Goal: Information Seeking & Learning: Learn about a topic

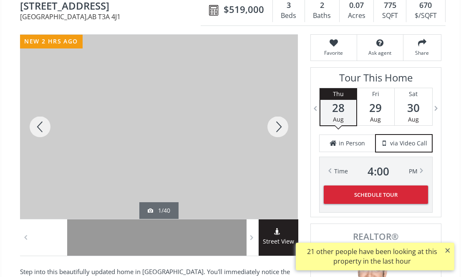
click at [273, 133] on div at bounding box center [278, 127] width 40 height 184
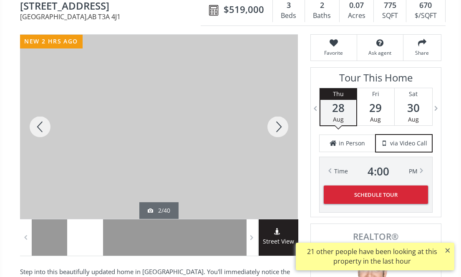
click at [273, 133] on div at bounding box center [278, 127] width 40 height 184
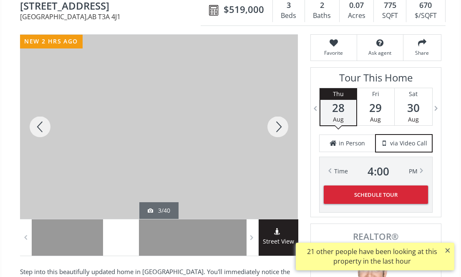
click at [273, 133] on div at bounding box center [278, 127] width 40 height 184
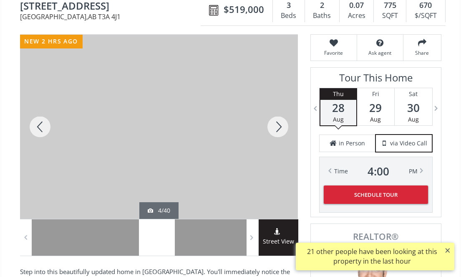
click at [273, 133] on div at bounding box center [278, 127] width 40 height 184
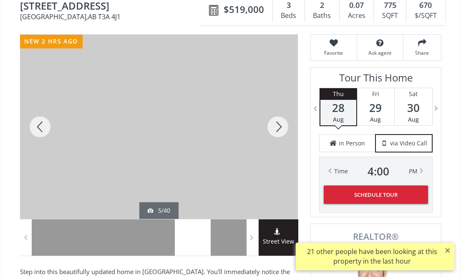
click at [273, 133] on div at bounding box center [278, 127] width 40 height 184
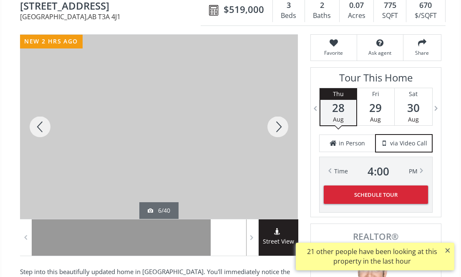
click at [273, 133] on div at bounding box center [278, 127] width 40 height 184
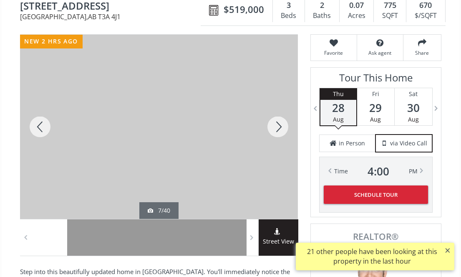
click at [273, 133] on div at bounding box center [278, 127] width 40 height 184
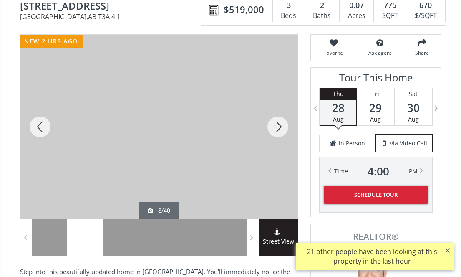
click at [273, 133] on div at bounding box center [278, 127] width 40 height 184
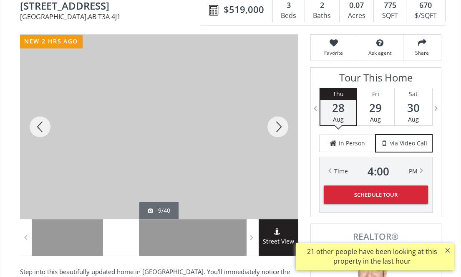
click at [273, 133] on div at bounding box center [278, 127] width 40 height 184
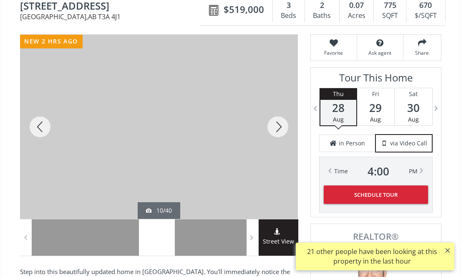
click at [273, 133] on div at bounding box center [278, 127] width 40 height 184
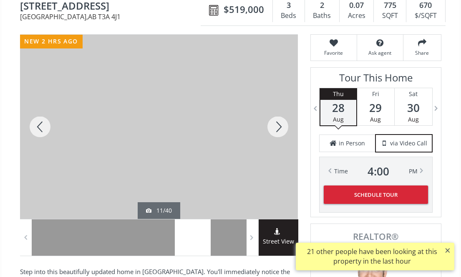
click at [273, 133] on div at bounding box center [278, 127] width 40 height 184
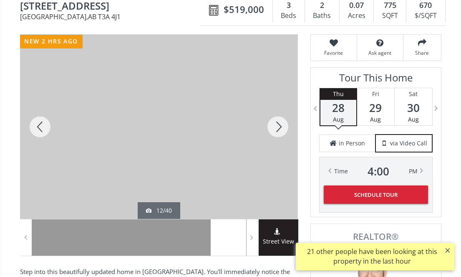
click at [273, 133] on div at bounding box center [278, 127] width 40 height 184
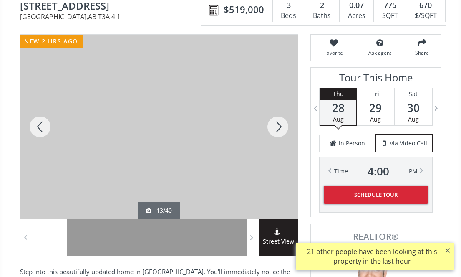
click at [273, 133] on div at bounding box center [278, 127] width 40 height 184
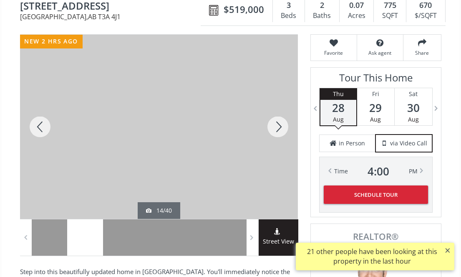
click at [273, 133] on div at bounding box center [278, 127] width 40 height 184
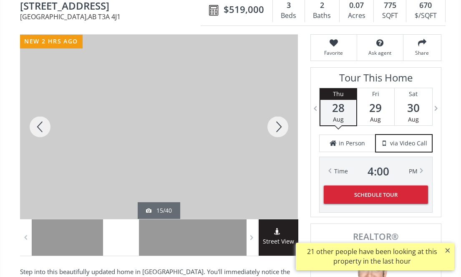
click at [273, 133] on div at bounding box center [278, 127] width 40 height 184
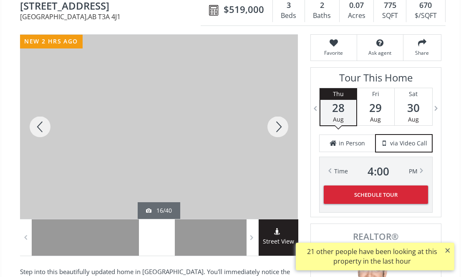
click at [273, 133] on div at bounding box center [278, 127] width 40 height 184
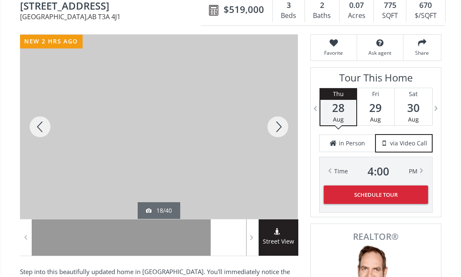
click at [273, 133] on div at bounding box center [278, 127] width 40 height 184
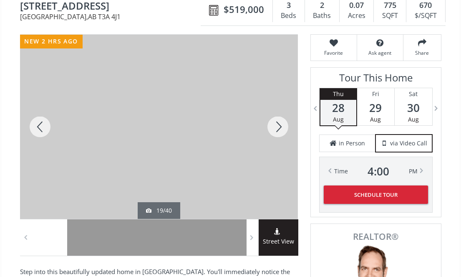
click at [273, 133] on div at bounding box center [278, 127] width 40 height 184
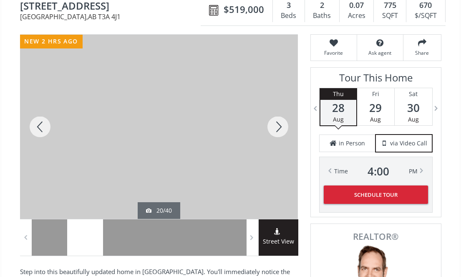
click at [273, 133] on div at bounding box center [278, 127] width 40 height 184
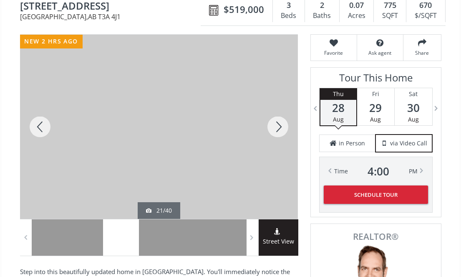
click at [273, 133] on div at bounding box center [278, 127] width 40 height 184
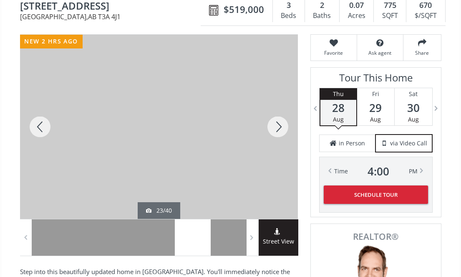
click at [273, 133] on div at bounding box center [278, 127] width 40 height 184
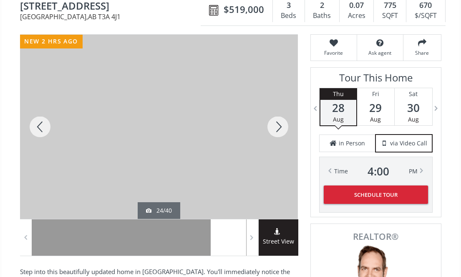
click at [273, 133] on div at bounding box center [278, 127] width 40 height 184
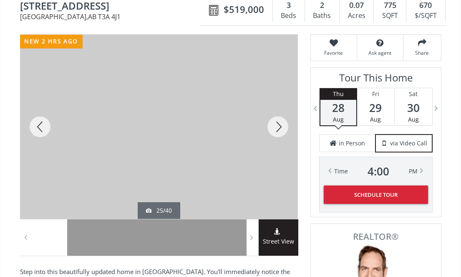
click at [273, 133] on div at bounding box center [278, 127] width 40 height 184
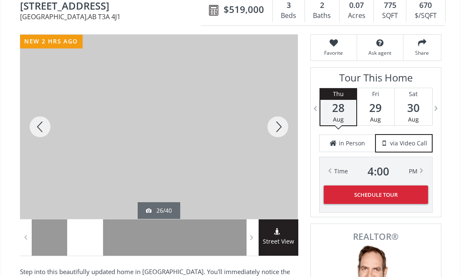
click at [273, 133] on div at bounding box center [278, 127] width 40 height 184
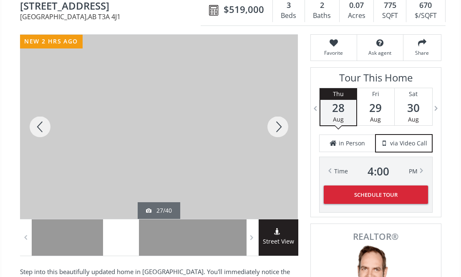
click at [273, 133] on div at bounding box center [278, 127] width 40 height 184
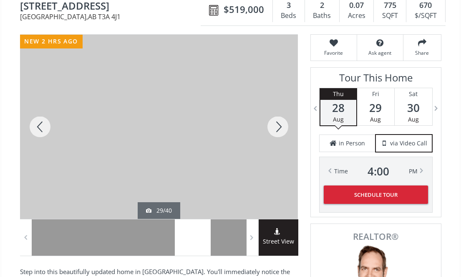
click at [273, 133] on div at bounding box center [278, 127] width 40 height 184
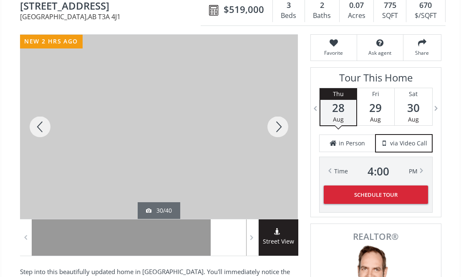
click at [273, 133] on div at bounding box center [278, 127] width 40 height 184
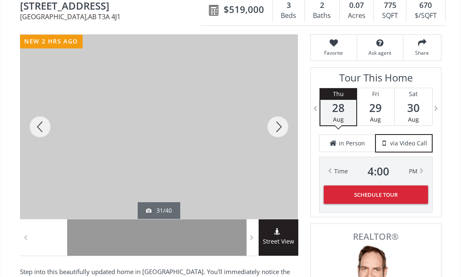
click at [273, 133] on div at bounding box center [278, 127] width 40 height 184
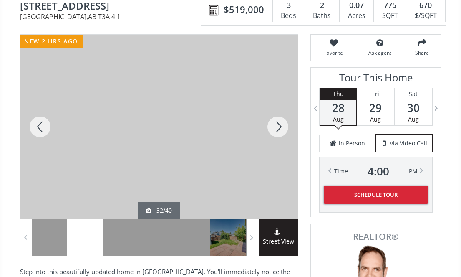
click at [273, 133] on div at bounding box center [278, 127] width 40 height 184
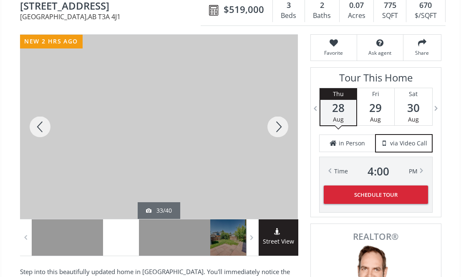
click at [273, 133] on div at bounding box center [278, 127] width 40 height 184
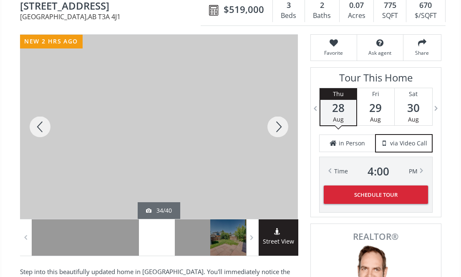
click at [273, 133] on div at bounding box center [278, 127] width 40 height 184
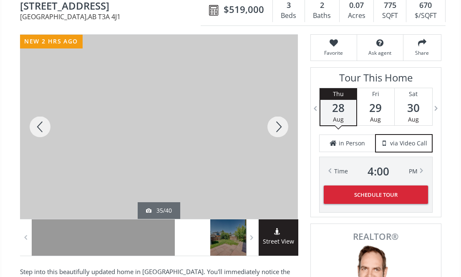
click at [273, 133] on div at bounding box center [278, 127] width 40 height 184
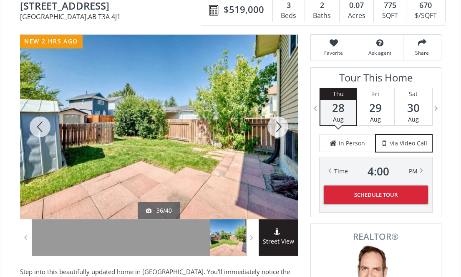
click at [273, 133] on div at bounding box center [278, 127] width 40 height 184
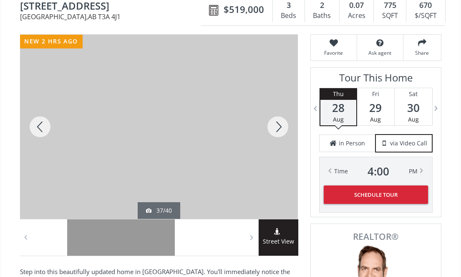
click at [273, 133] on div at bounding box center [278, 127] width 40 height 184
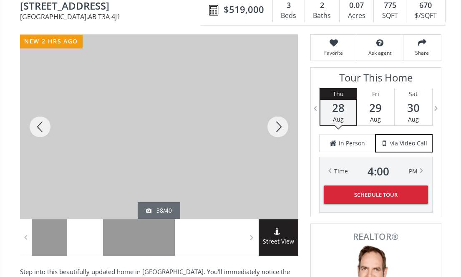
click at [273, 133] on div at bounding box center [278, 127] width 40 height 184
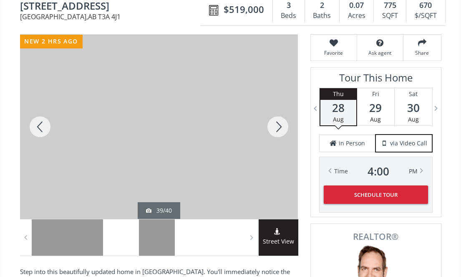
click at [273, 133] on div at bounding box center [278, 127] width 40 height 184
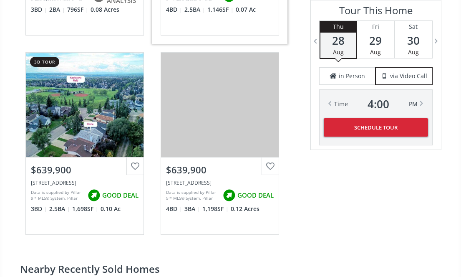
scroll to position [1253, 0]
